Goal: Navigation & Orientation: Find specific page/section

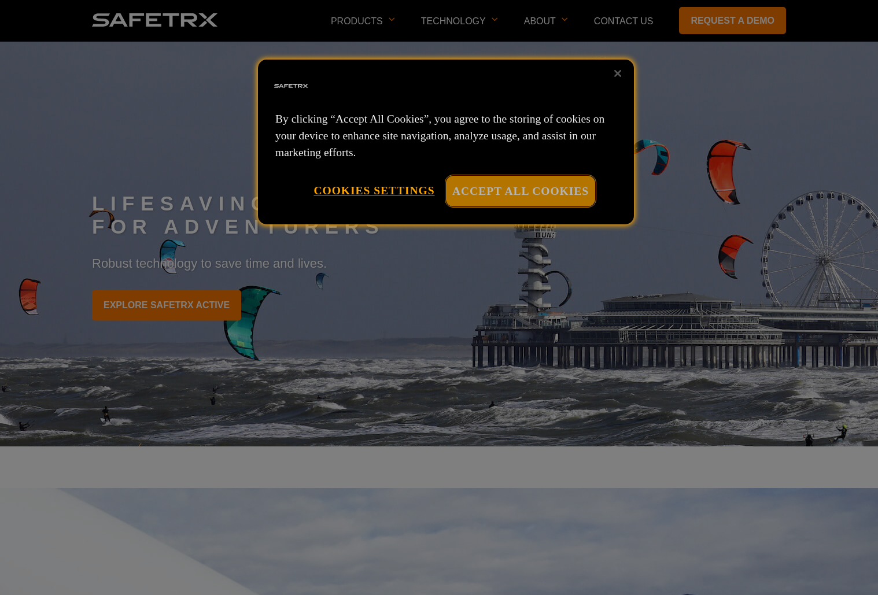
click at [494, 192] on button "Accept All Cookies" at bounding box center [520, 191] width 149 height 31
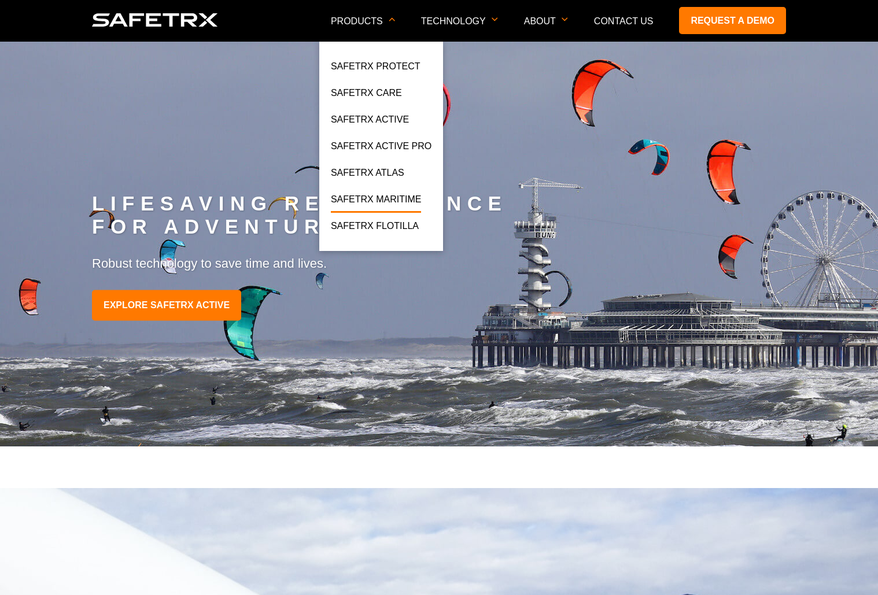
click at [386, 196] on link "SafeTrx Maritime" at bounding box center [376, 202] width 90 height 21
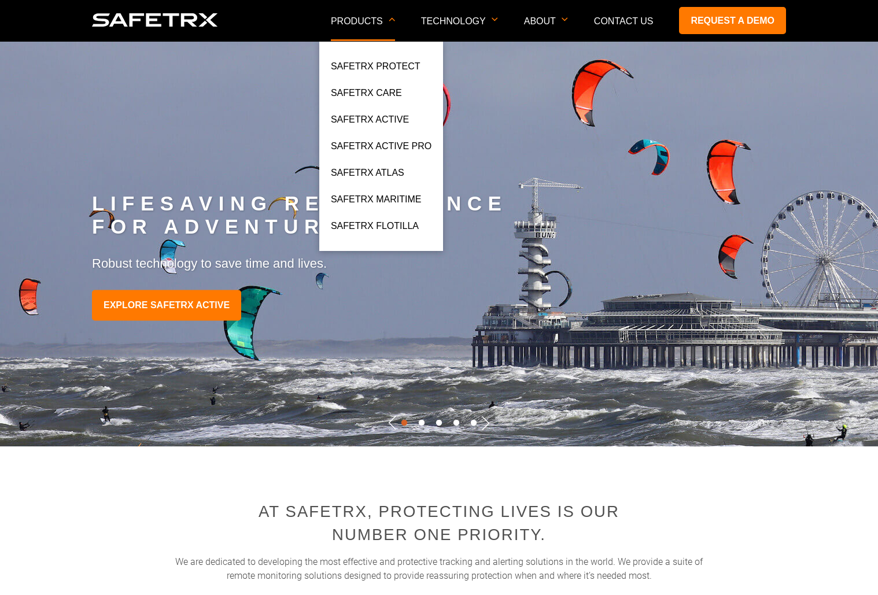
click at [387, 23] on p "Products" at bounding box center [363, 28] width 64 height 25
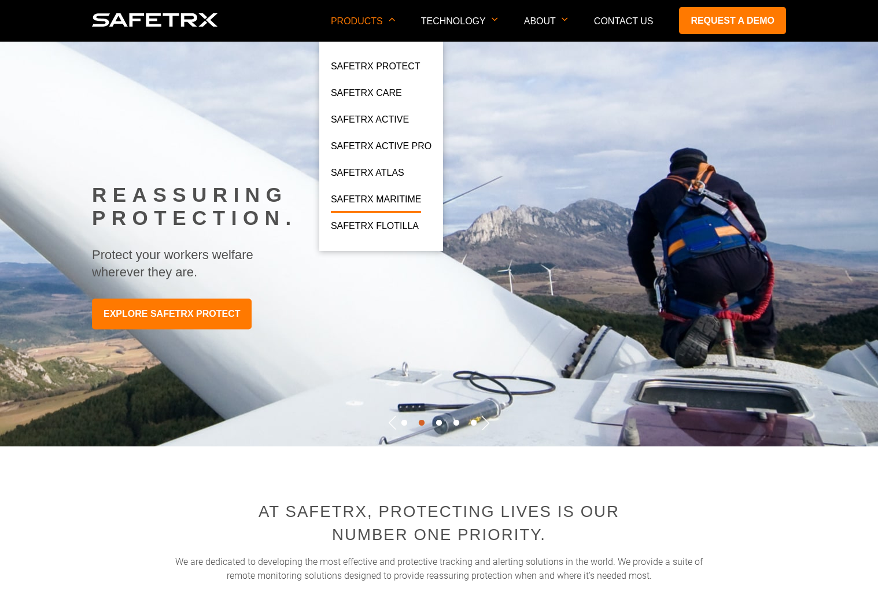
click at [386, 195] on link "SafeTrx Maritime" at bounding box center [376, 202] width 90 height 21
